Goal: Task Accomplishment & Management: Complete application form

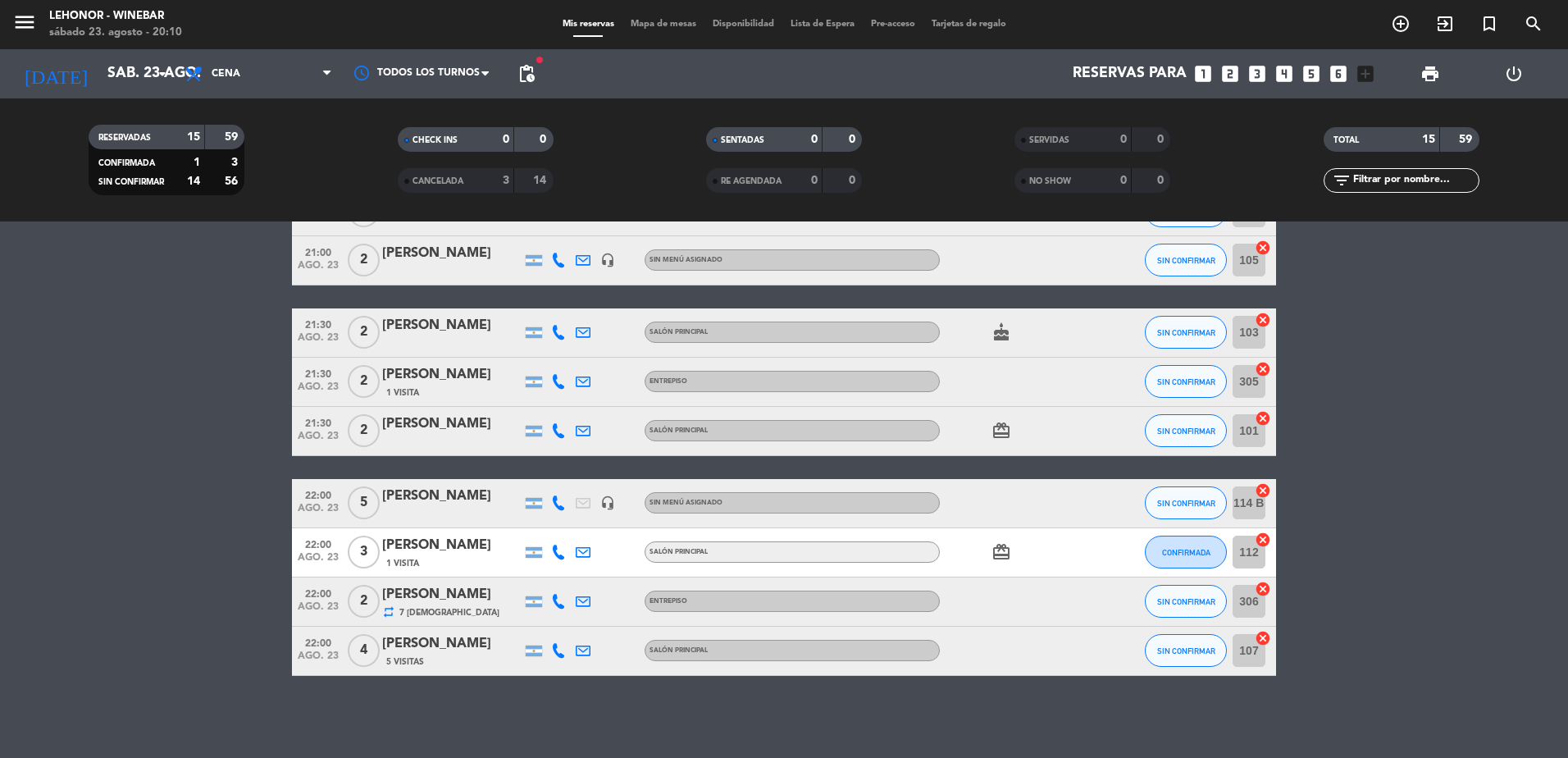
scroll to position [451, 0]
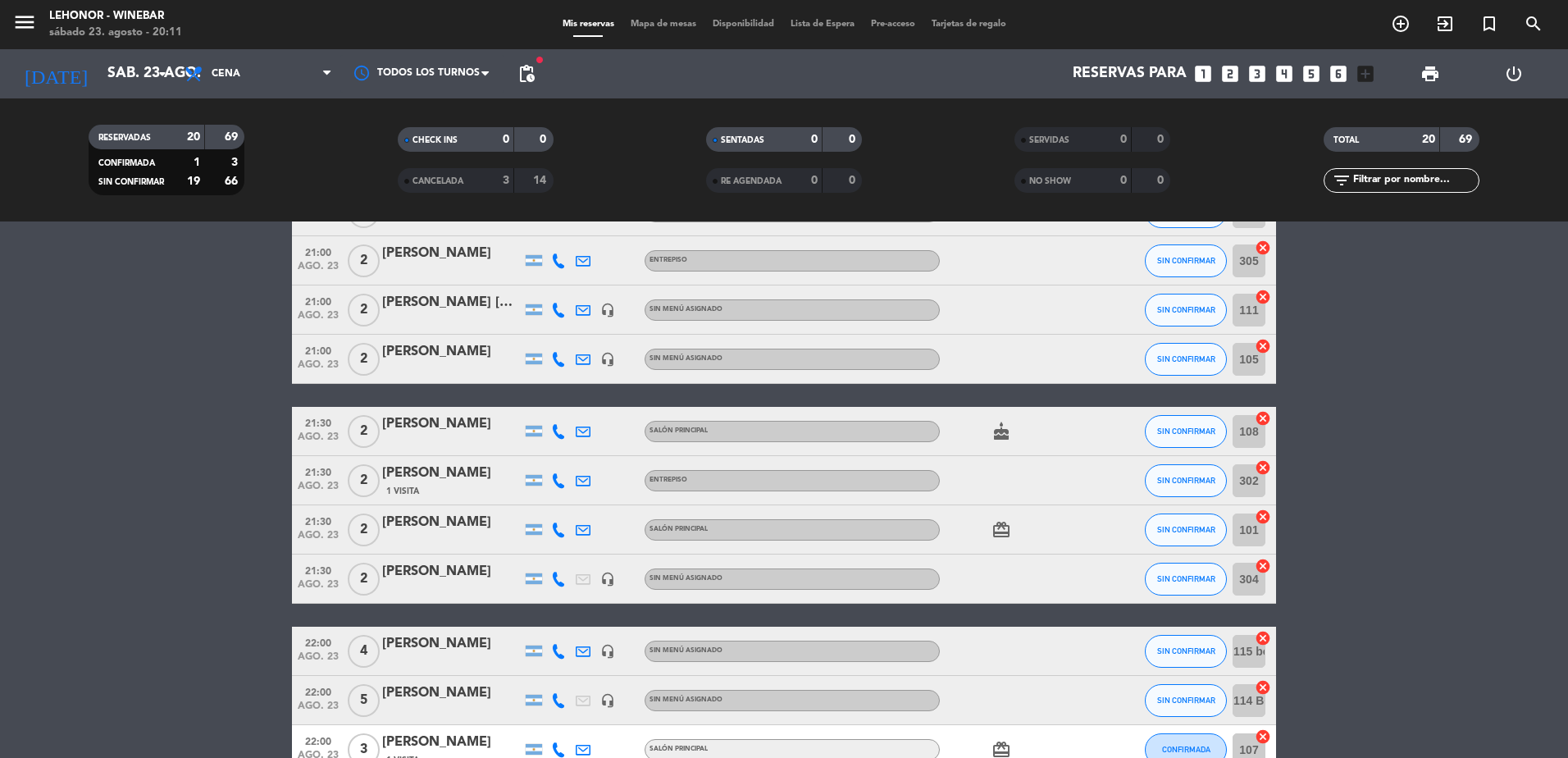
click at [1232, 77] on icon "looks_two" at bounding box center [1230, 74] width 22 height 21
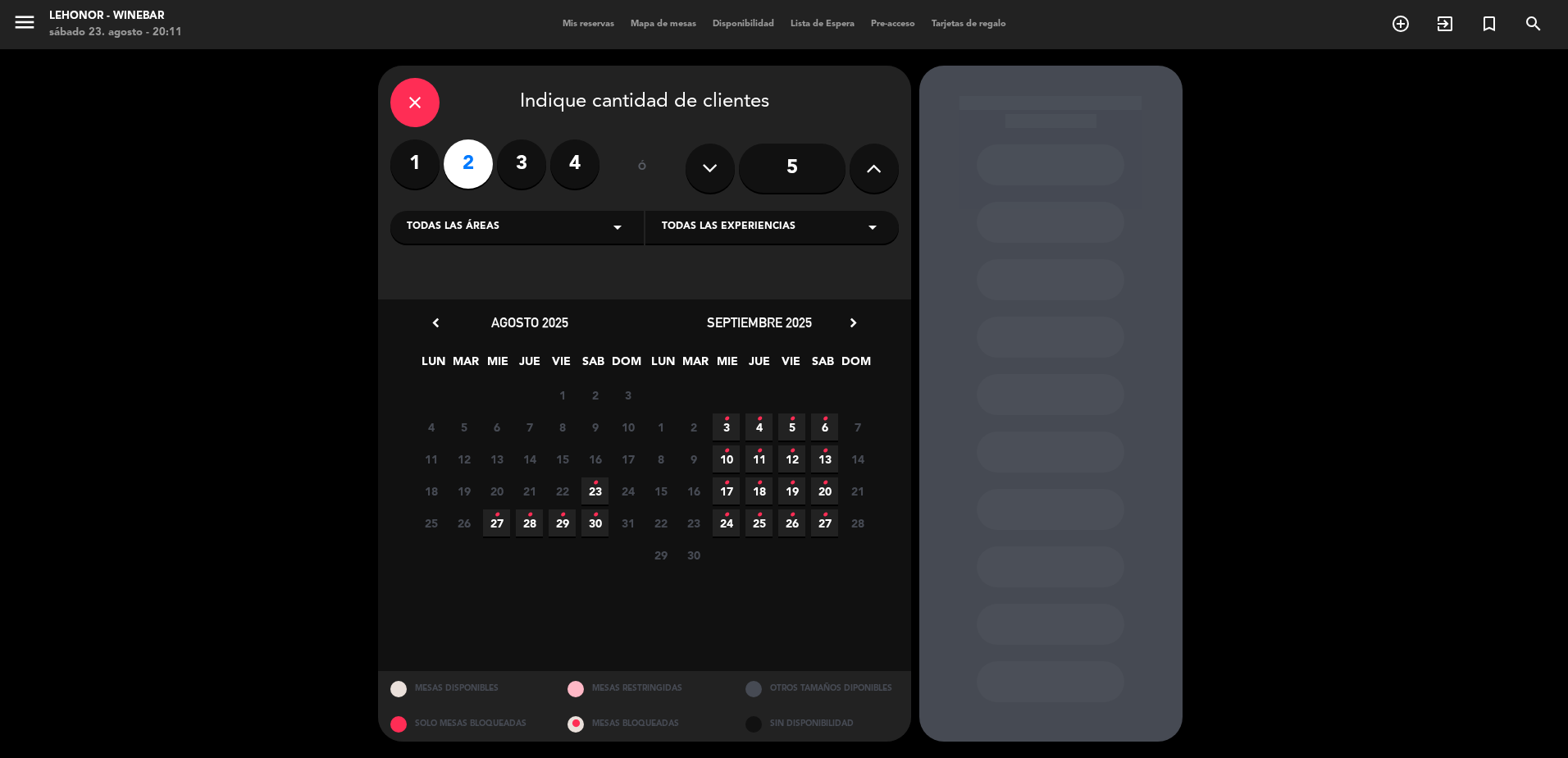
click at [603, 487] on span "23 •" at bounding box center [595, 491] width 27 height 27
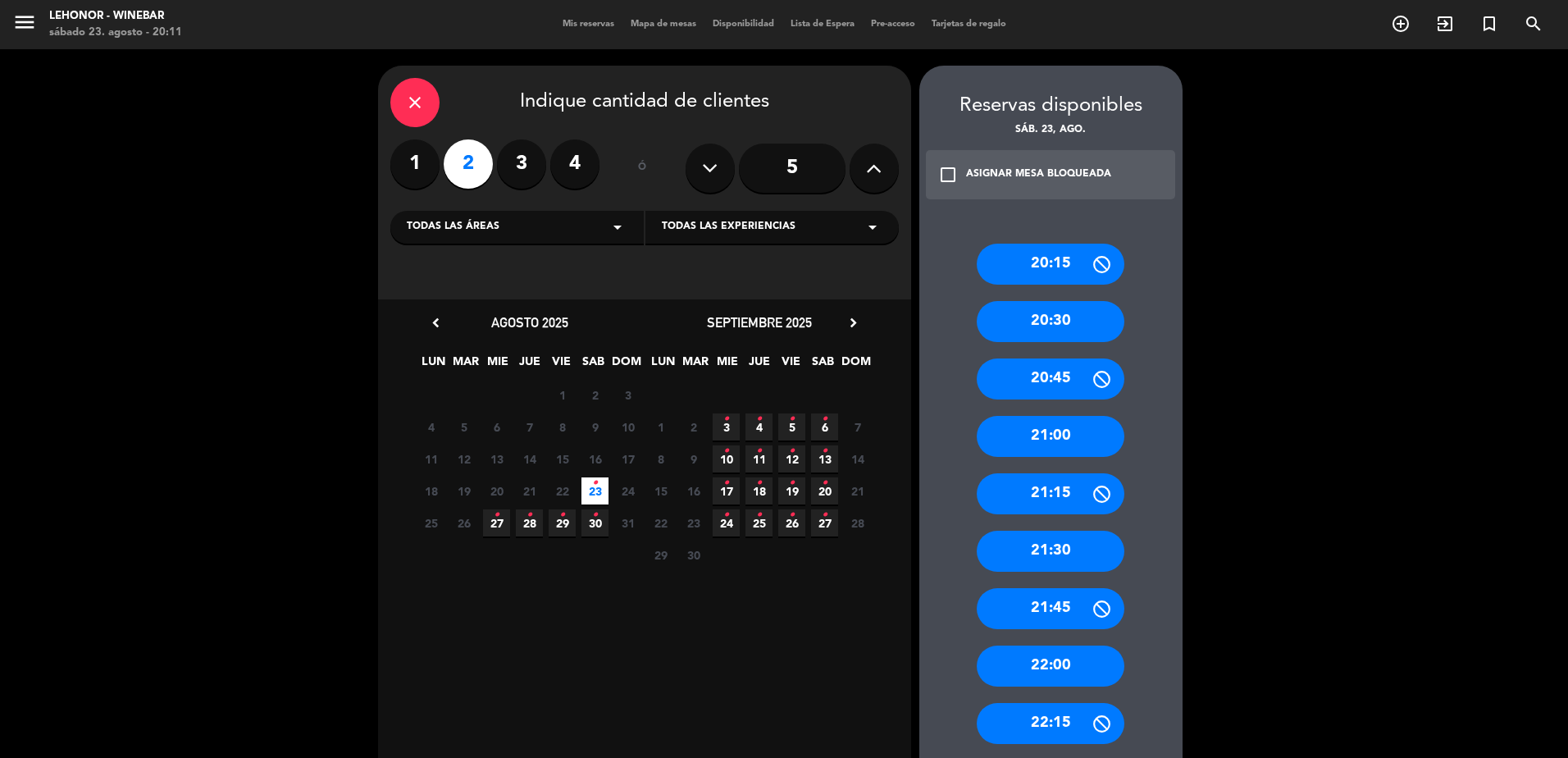
click at [1061, 544] on div "21:30" at bounding box center [1051, 551] width 148 height 41
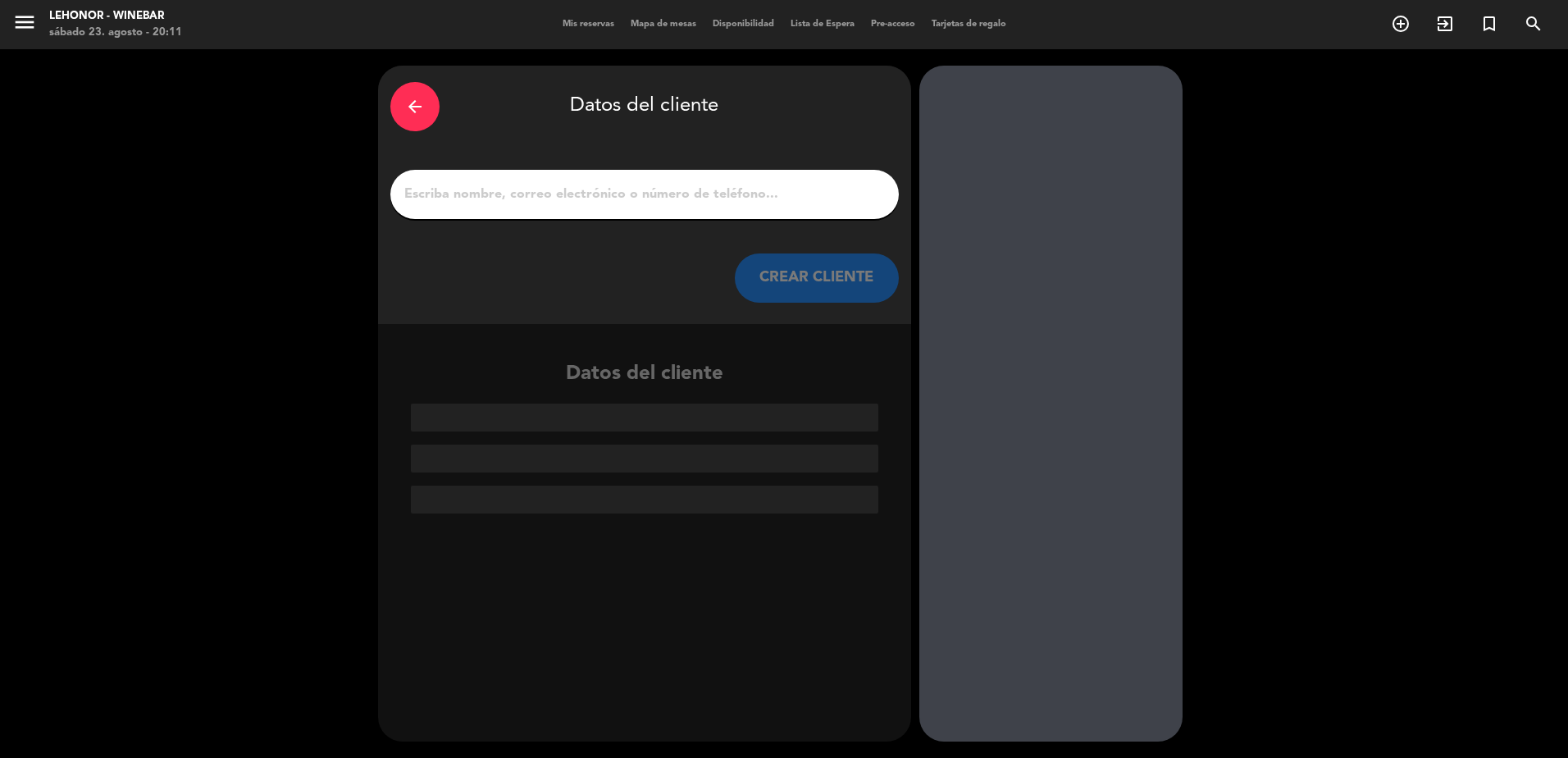
click at [489, 205] on input "1" at bounding box center [645, 194] width 484 height 23
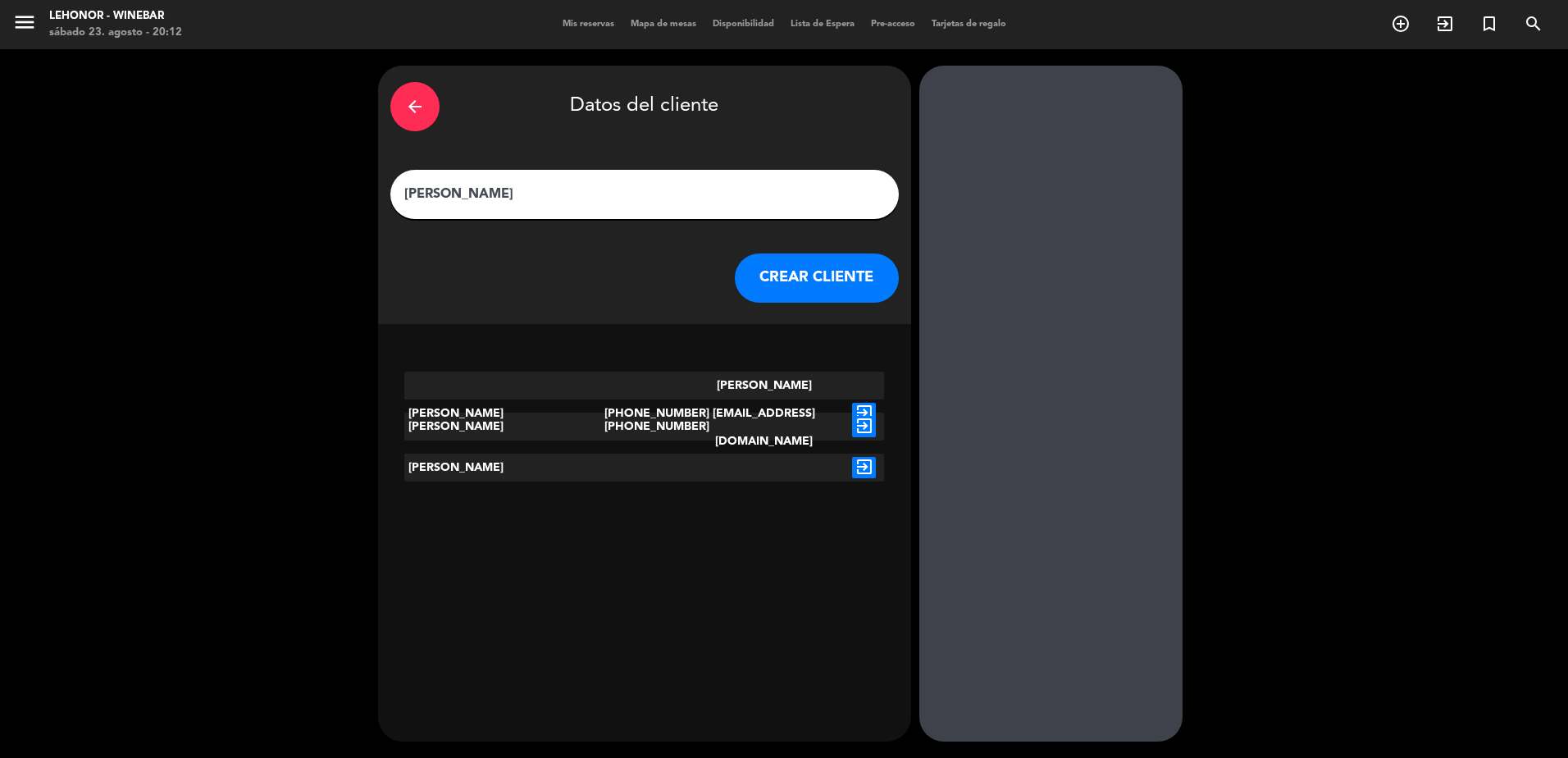
type input "[PERSON_NAME]"
click at [820, 270] on button "CREAR CLIENTE" at bounding box center [816, 278] width 164 height 50
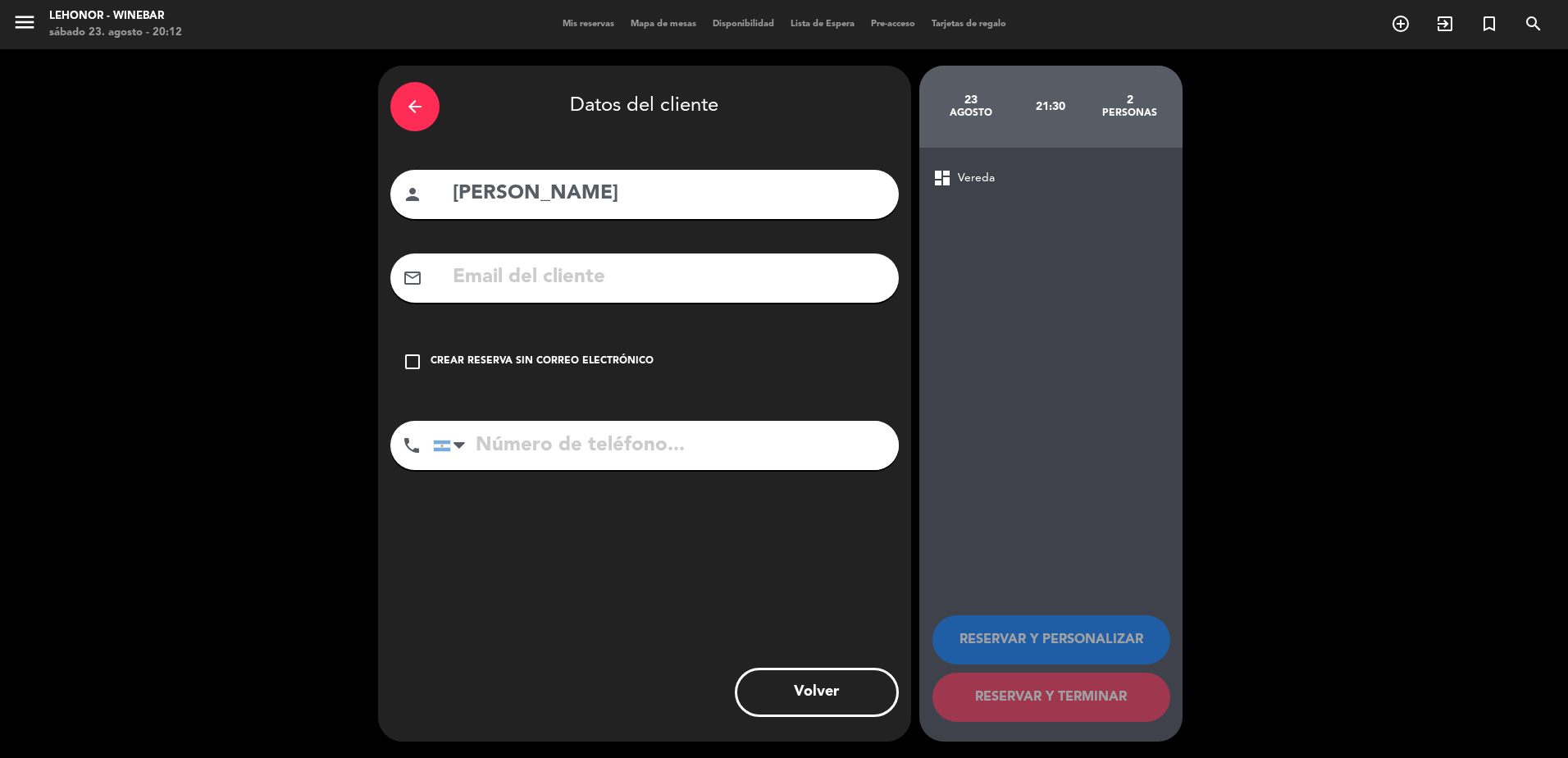
click at [410, 107] on icon "arrow_back" at bounding box center [414, 107] width 20 height 20
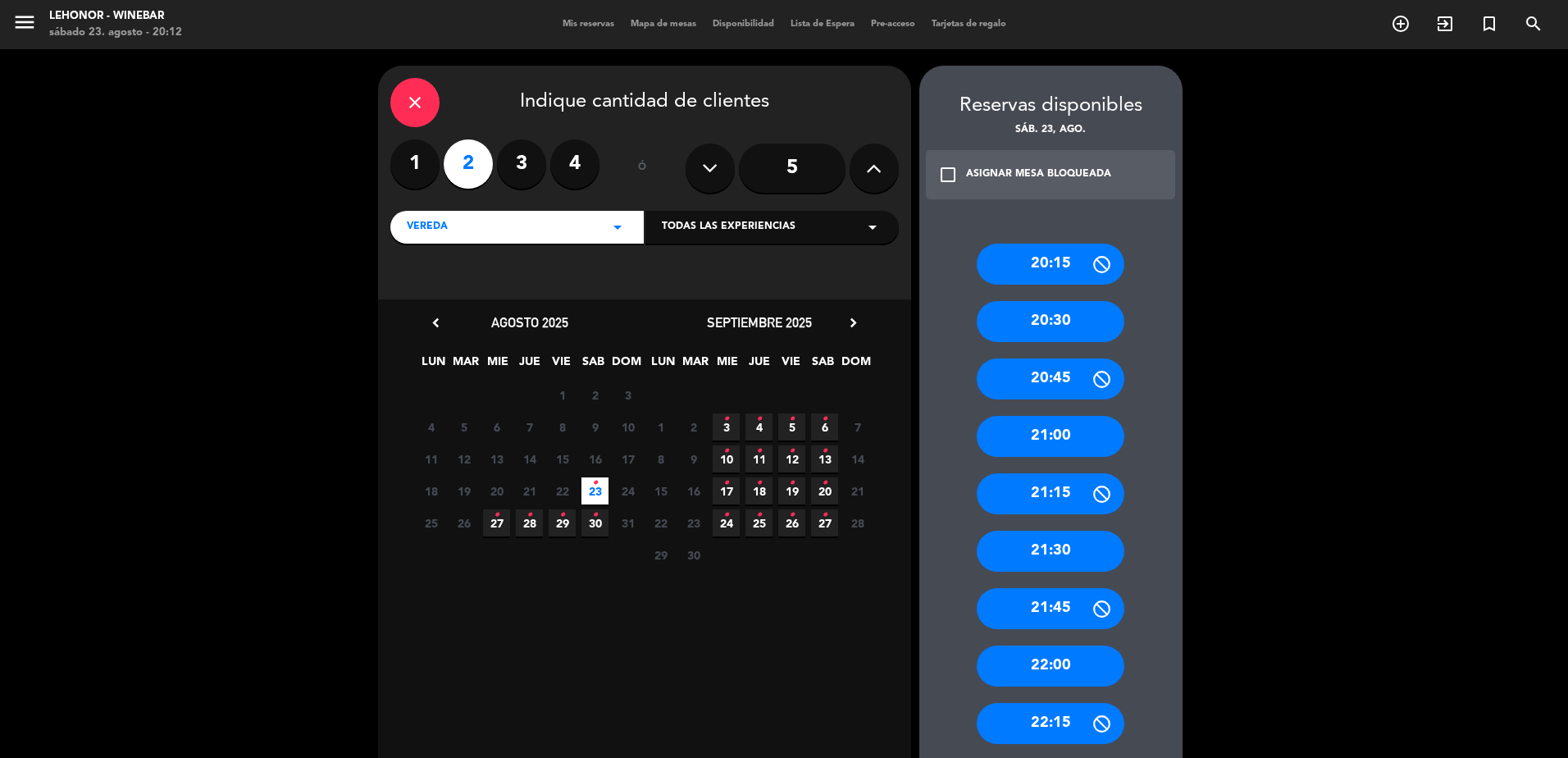
click at [1066, 551] on div "21:30" at bounding box center [1051, 551] width 148 height 41
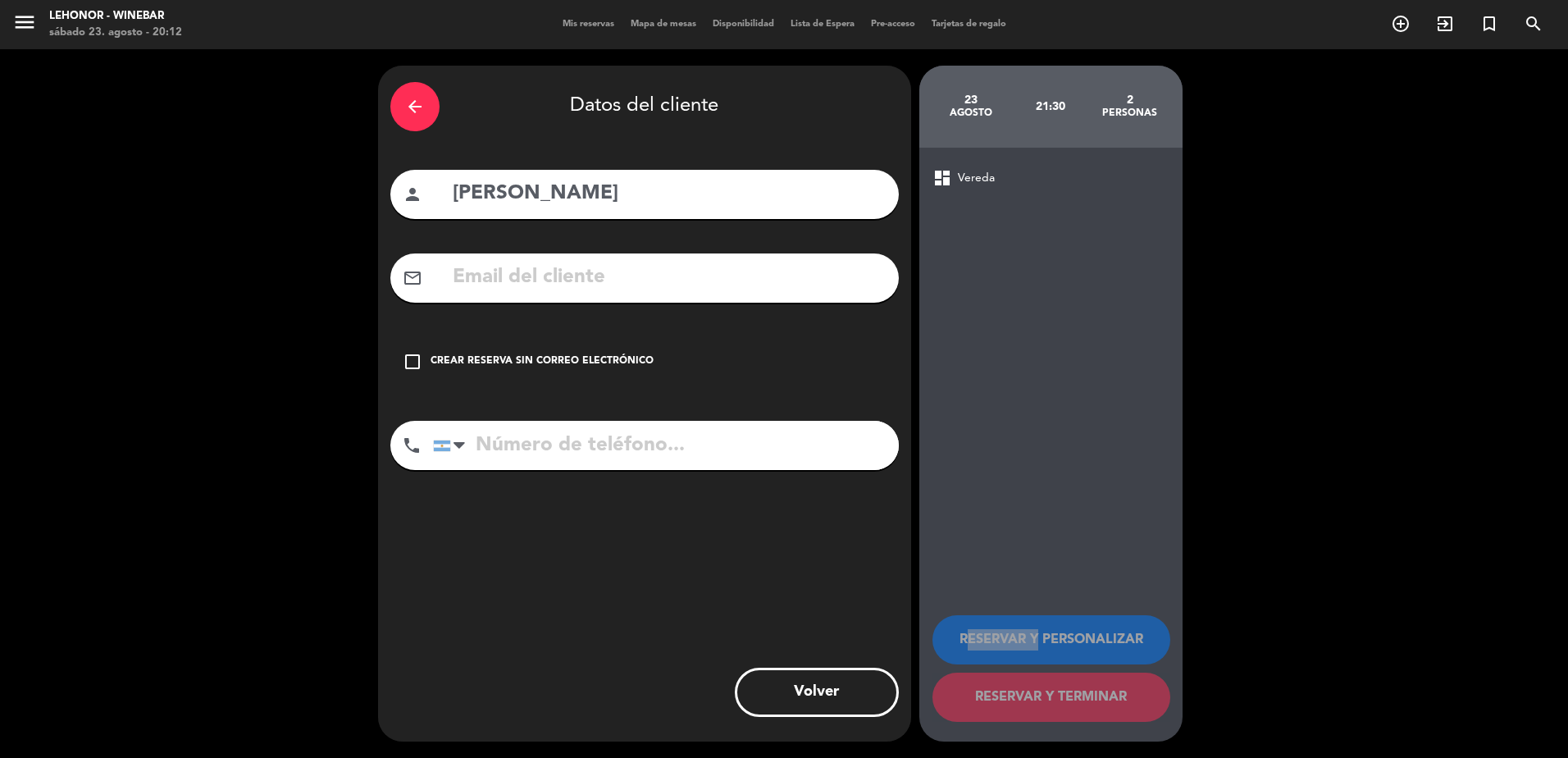
click at [1066, 551] on div "dashboard Vereda RESERVAR Y PERSONALIZAR RESERVAR Y TERMINAR" at bounding box center [1051, 444] width 264 height 594
click at [638, 204] on input "[PERSON_NAME]" at bounding box center [669, 193] width 436 height 34
click at [491, 365] on div "Crear reserva sin correo electrónico" at bounding box center [542, 362] width 223 height 17
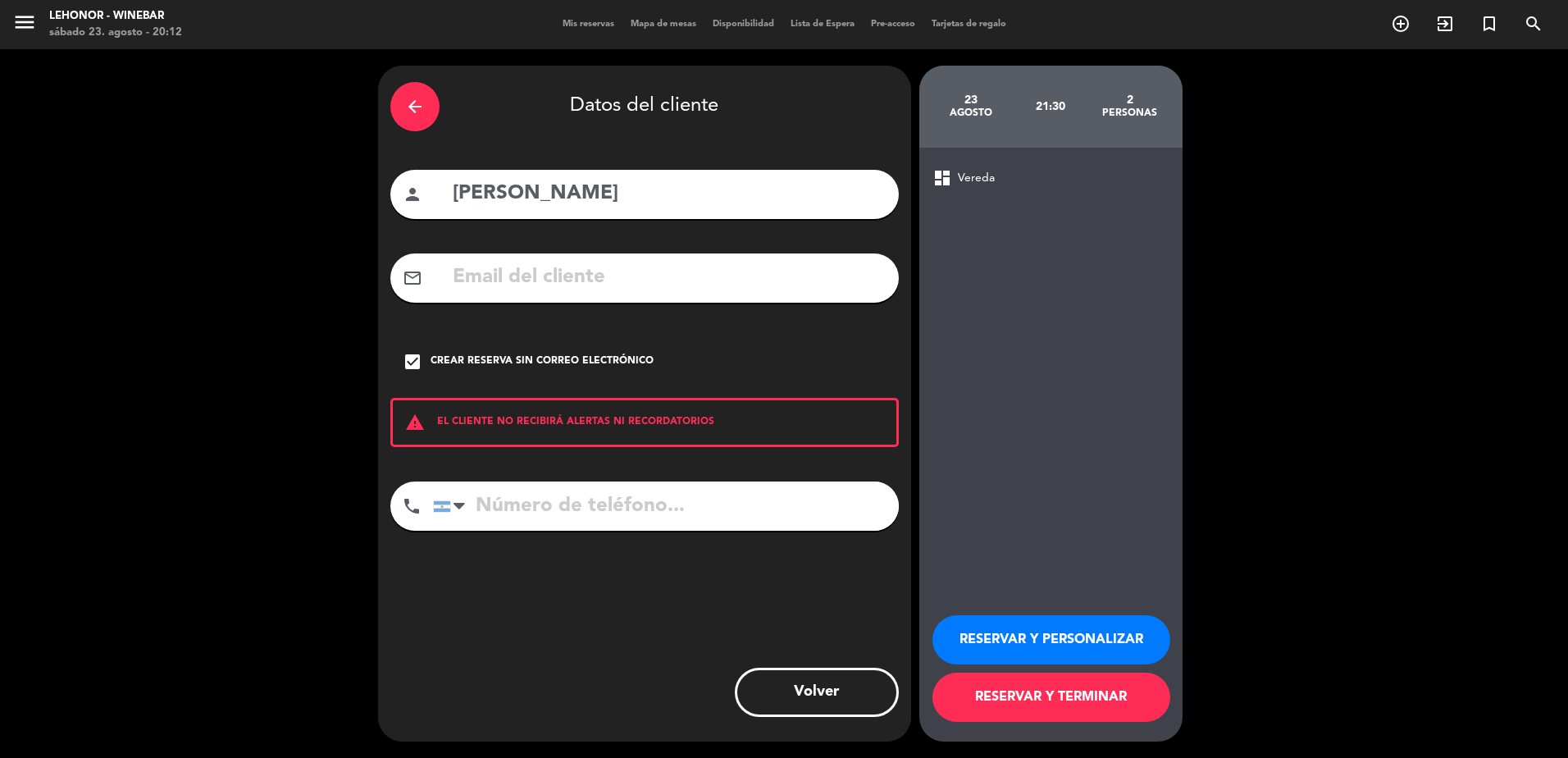
paste input "[PHONE_NUMBER]"
type input "[PHONE_NUMBER]"
click at [942, 176] on span "dashboard" at bounding box center [942, 178] width 20 height 20
click at [838, 681] on button "Volver" at bounding box center [816, 692] width 164 height 50
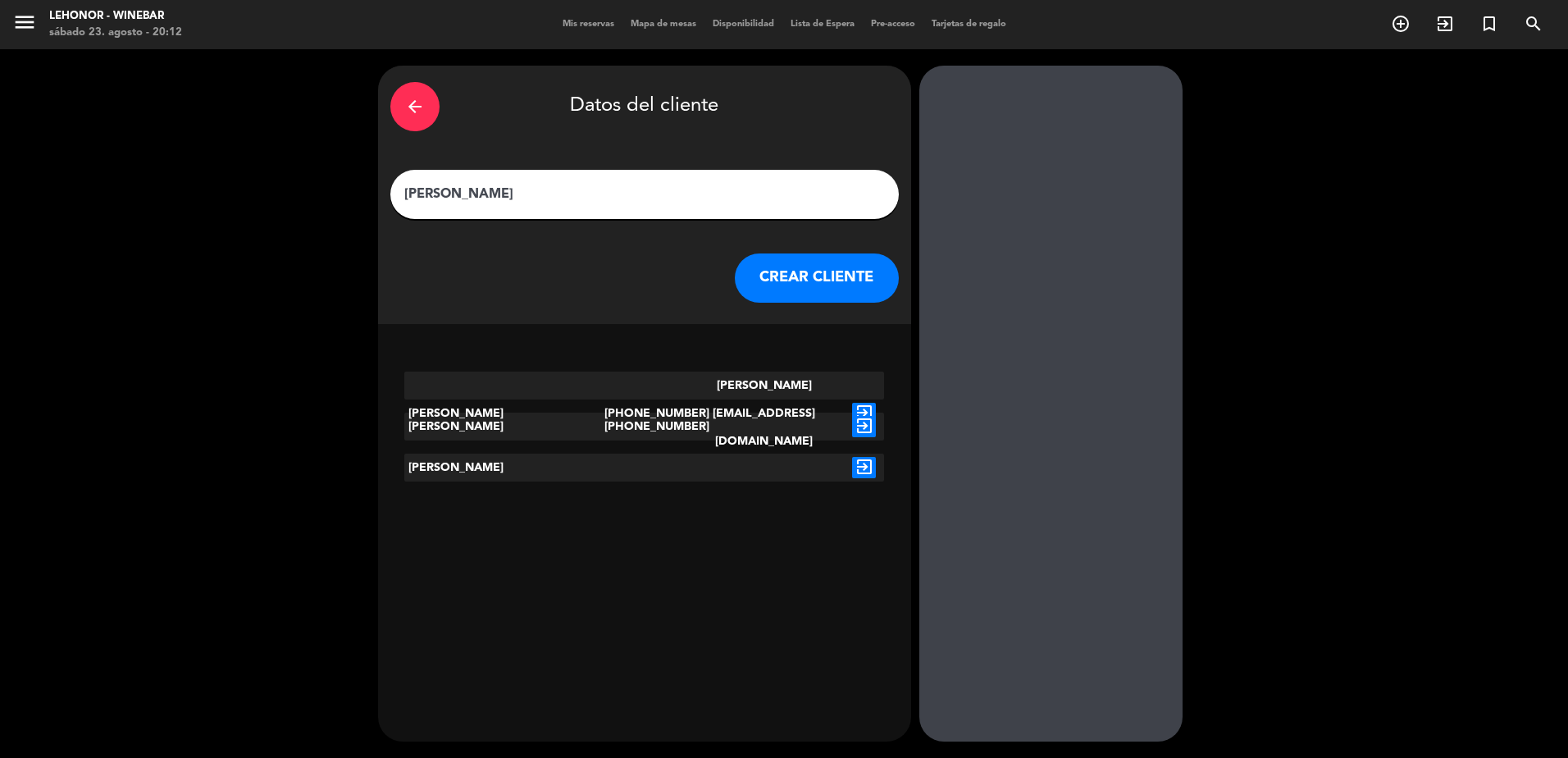
click at [863, 403] on icon "exit_to_app" at bounding box center [863, 413] width 23 height 21
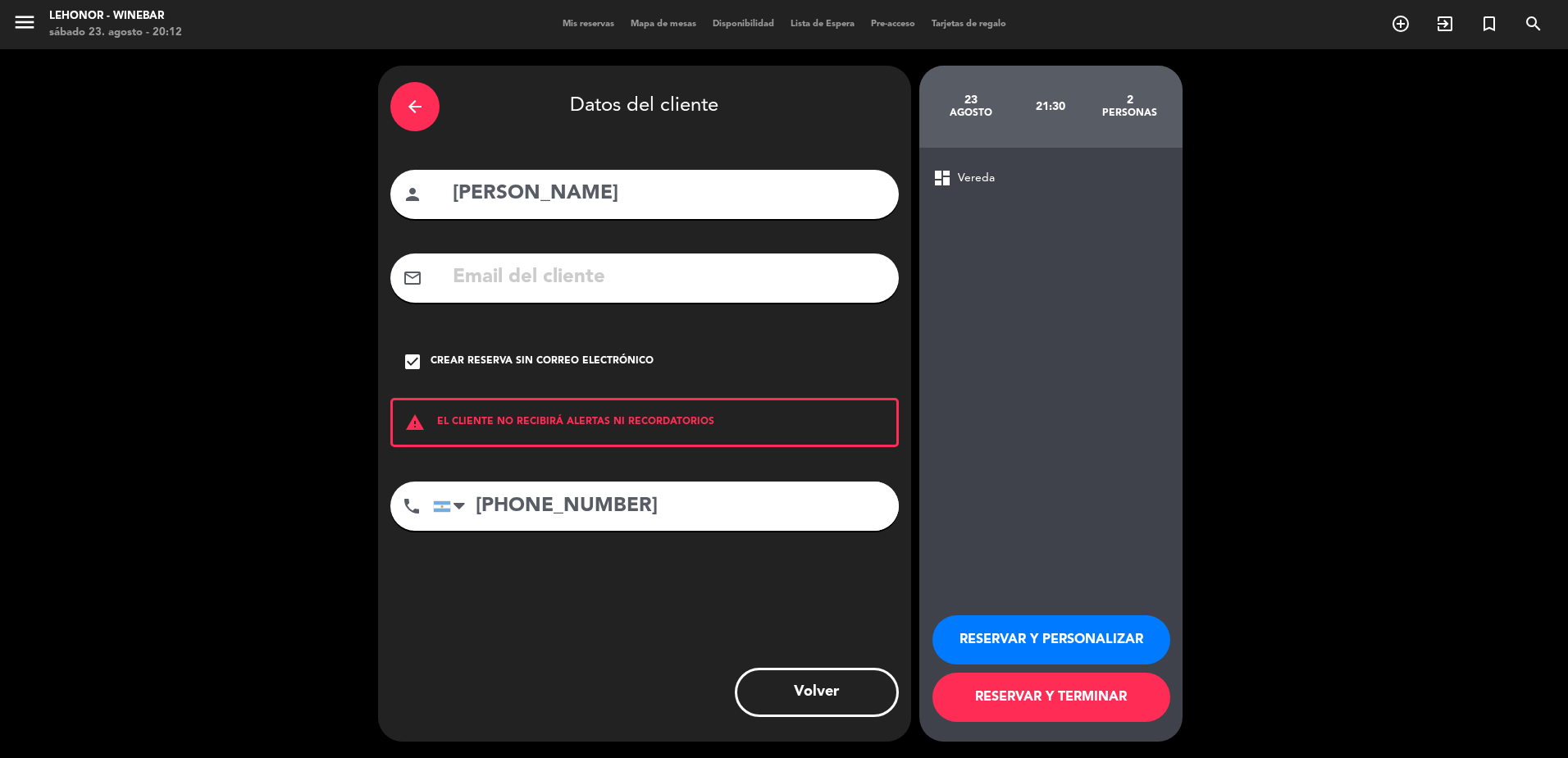
click at [1096, 635] on button "RESERVAR Y PERSONALIZAR" at bounding box center [1051, 639] width 237 height 50
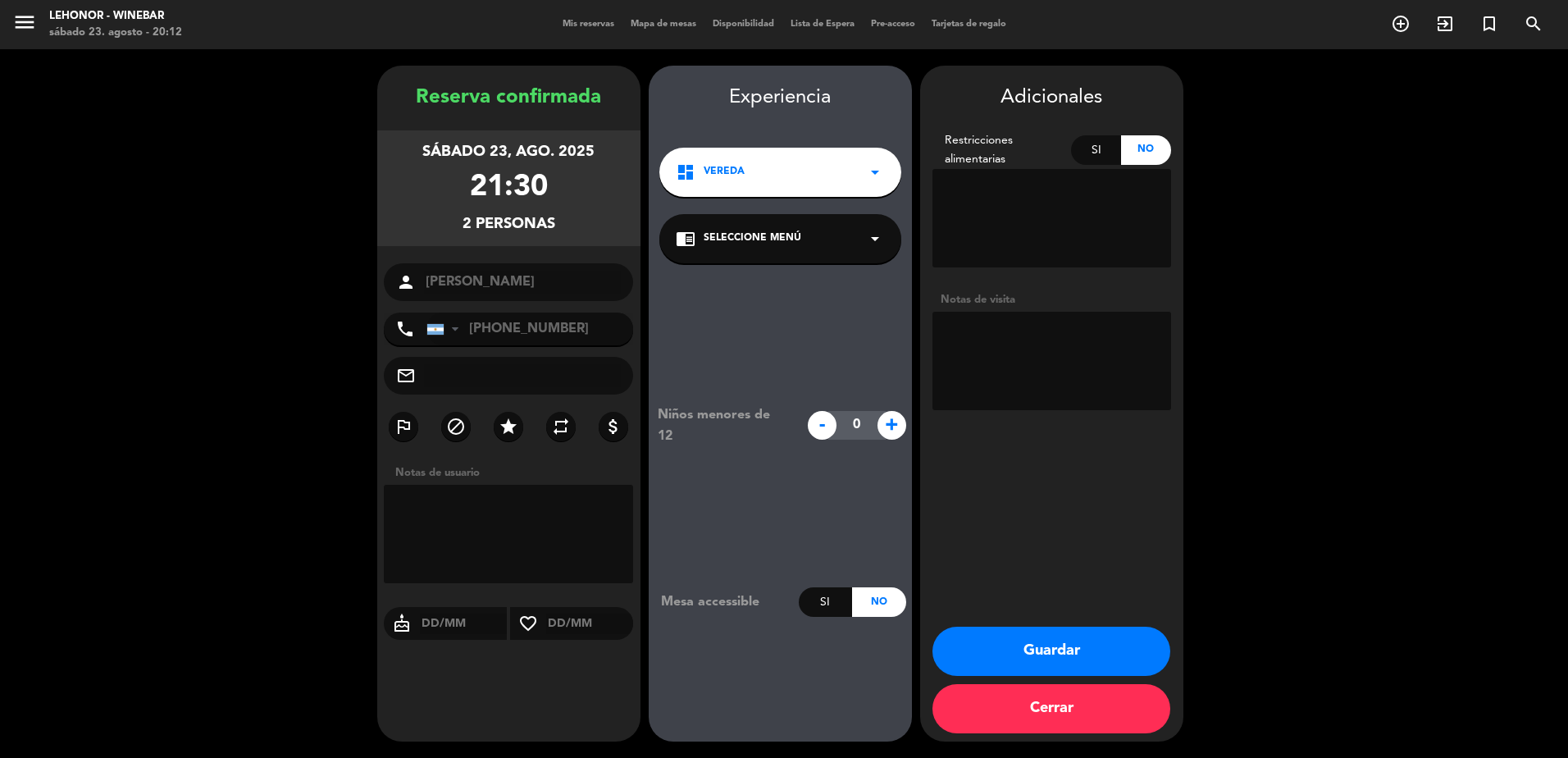
click at [783, 168] on div "dashboard Vereda arrow_drop_down" at bounding box center [780, 172] width 242 height 50
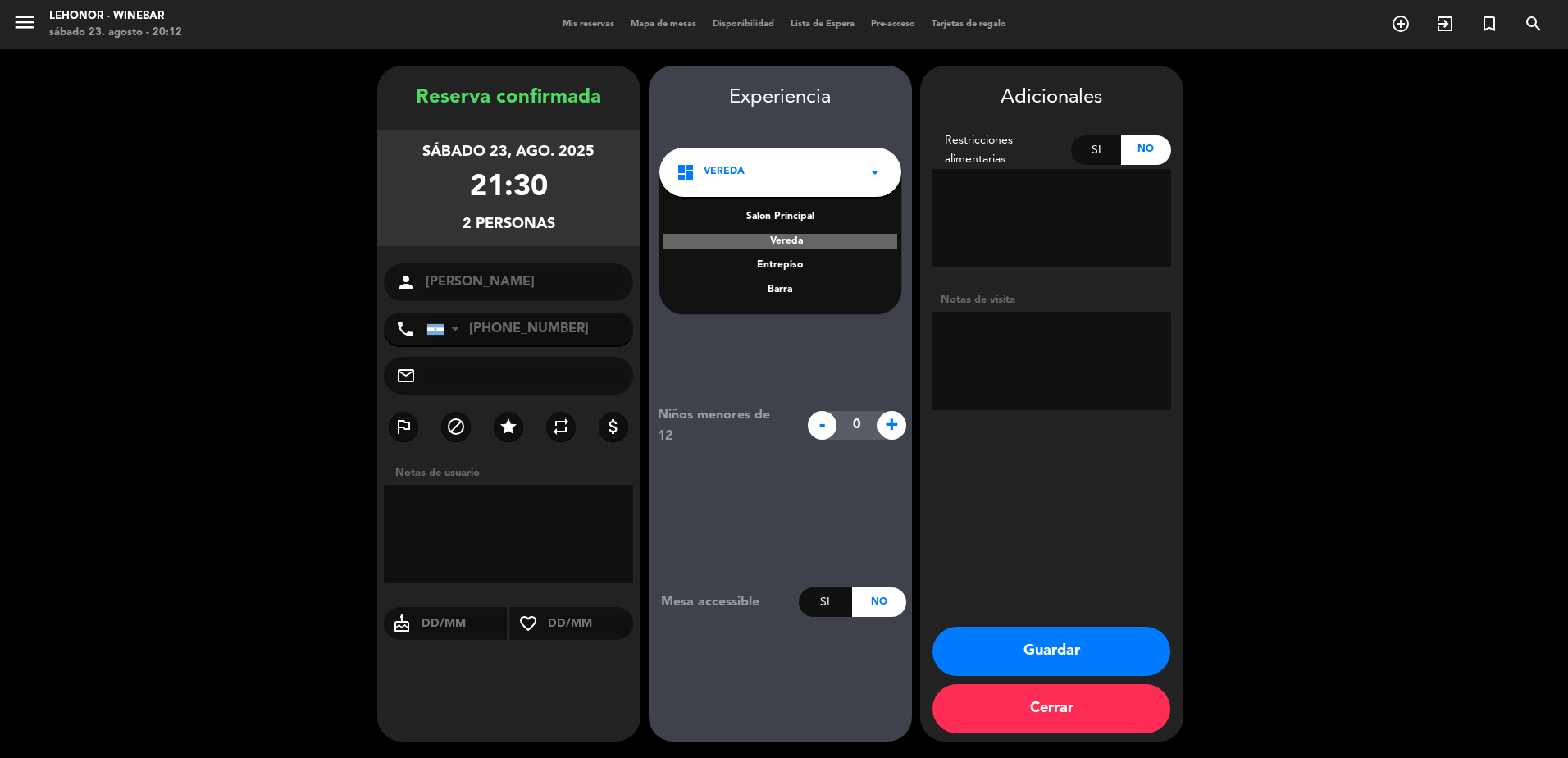
click at [792, 262] on div "Entrepiso" at bounding box center [781, 265] width 209 height 17
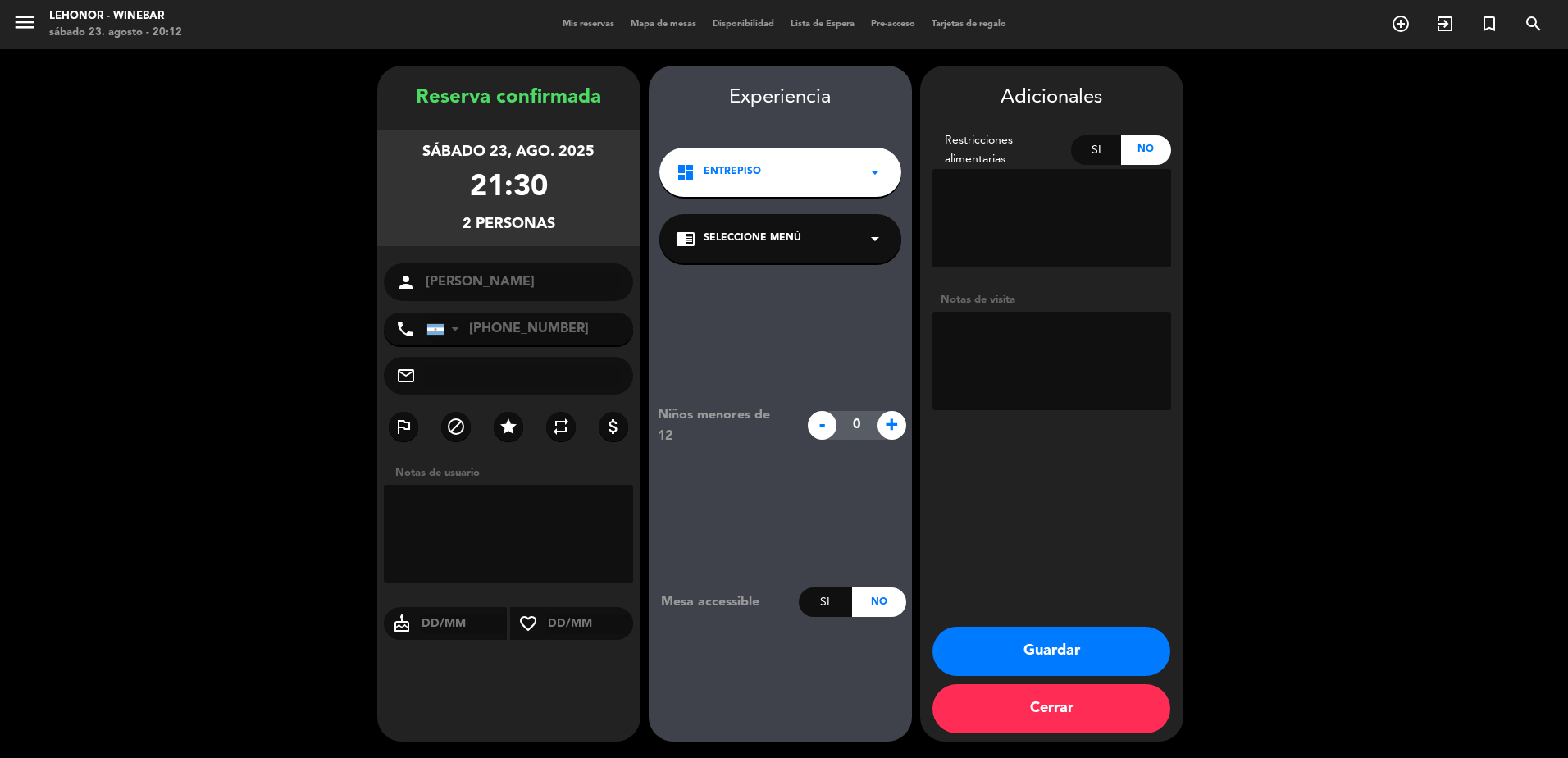
click at [1013, 710] on button "Cerrar" at bounding box center [1051, 708] width 237 height 50
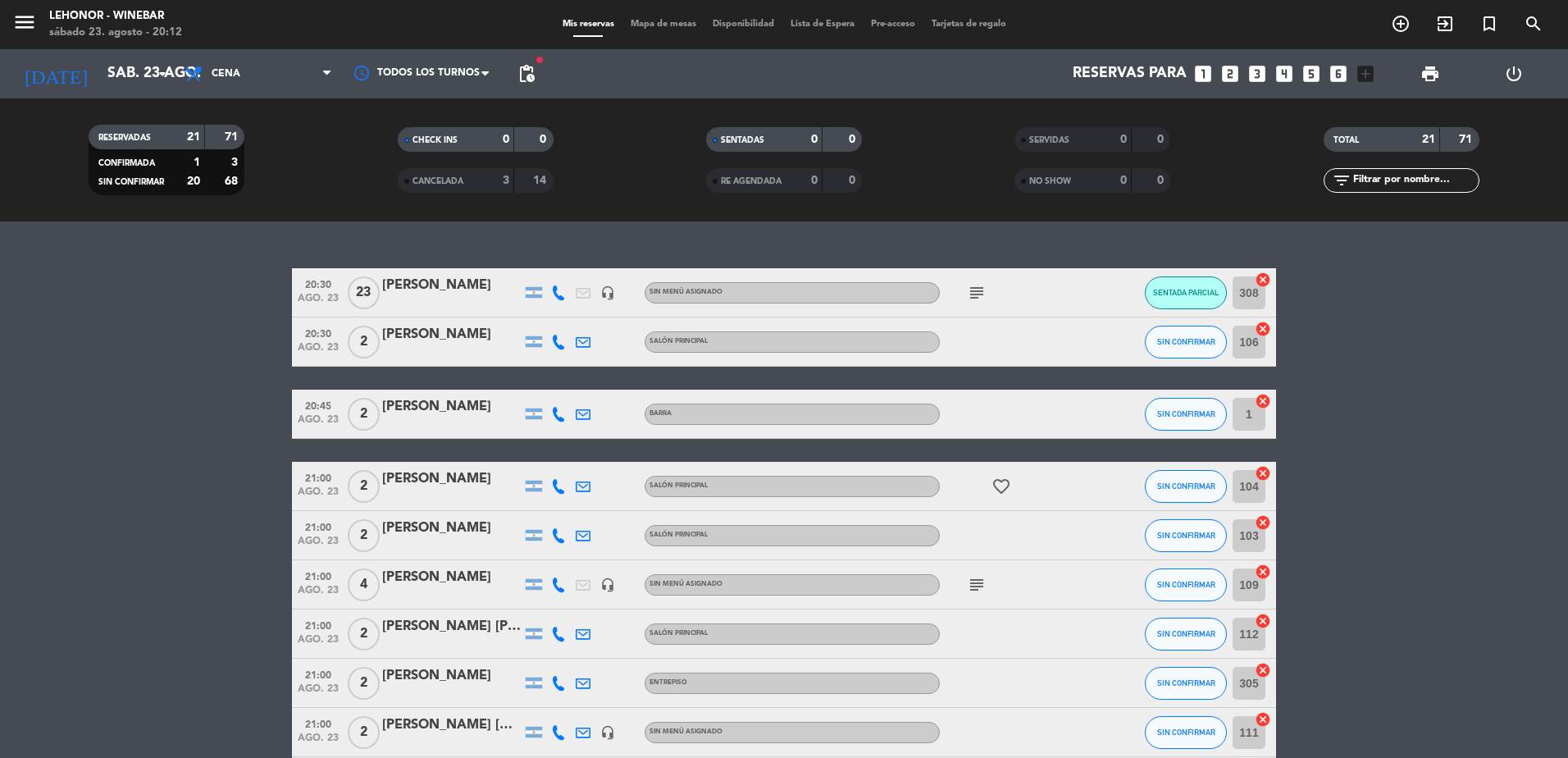
click at [664, 25] on span "Mapa de mesas" at bounding box center [664, 24] width 82 height 9
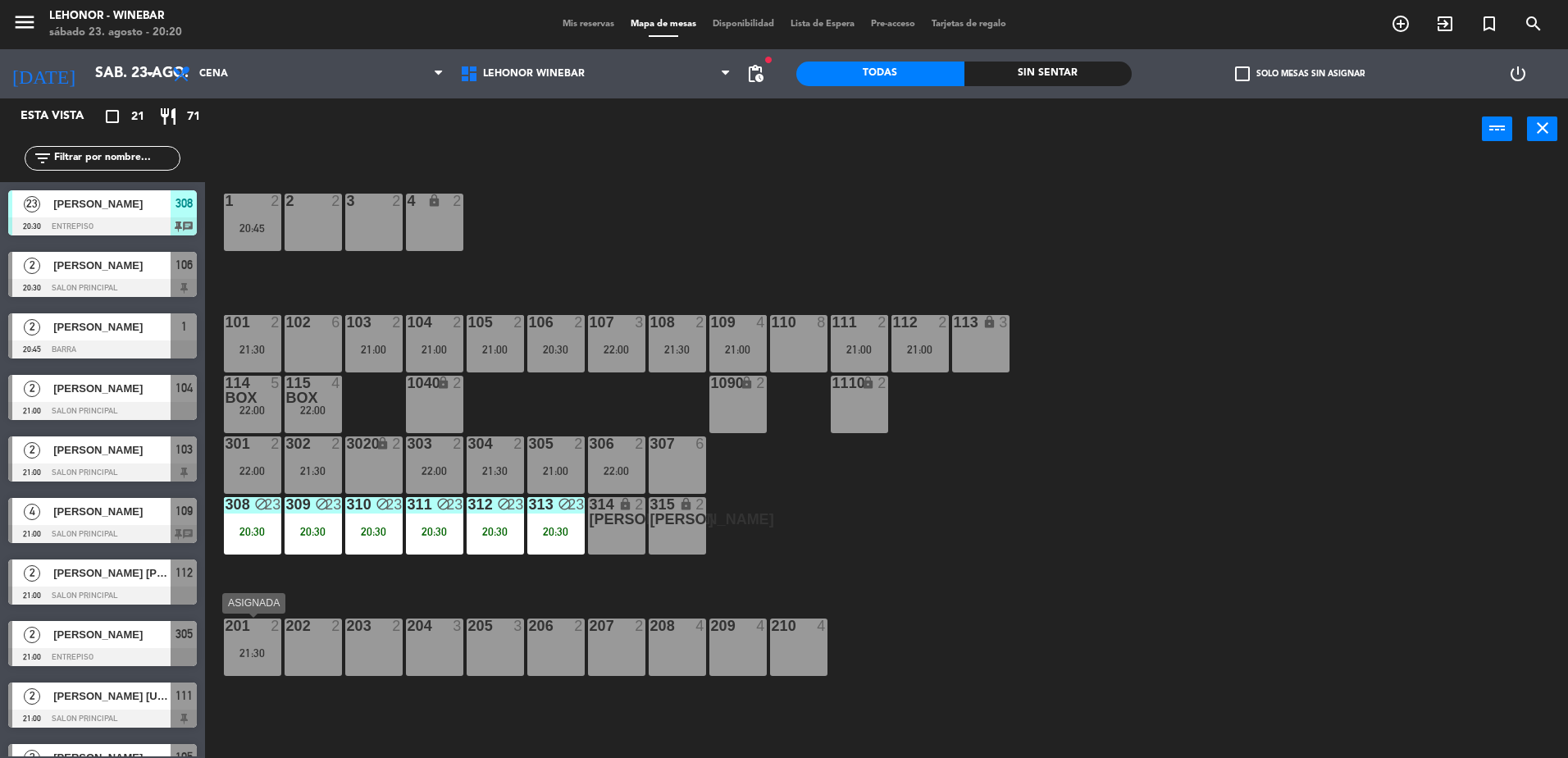
click at [252, 654] on div "21:30" at bounding box center [252, 652] width 57 height 11
